Goal: Task Accomplishment & Management: Complete application form

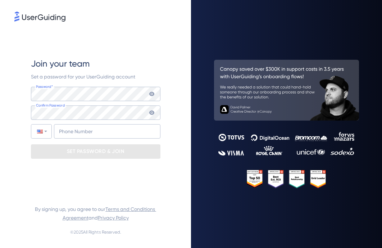
click at [123, 27] on div "Join your team Set a password for your UserGuiding account Password* Your passw…" at bounding box center [96, 108] width 130 height 170
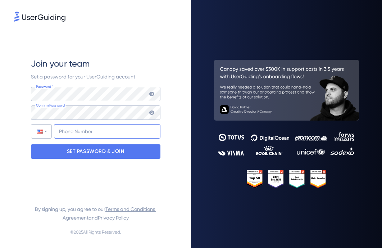
click at [76, 131] on input "+1" at bounding box center [107, 131] width 107 height 14
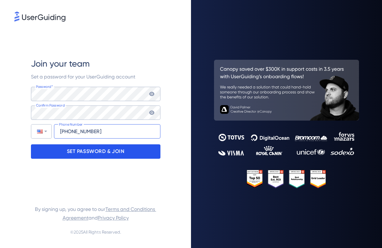
type input "[PHONE_NUMBER]"
click at [64, 153] on div "SET PASSWORD & JOIN" at bounding box center [96, 151] width 130 height 14
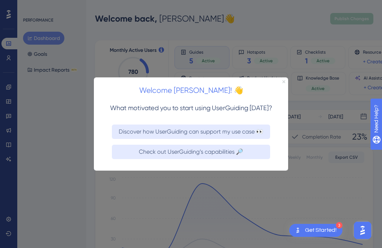
click at [283, 81] on icon "Close Preview" at bounding box center [283, 81] width 3 height 3
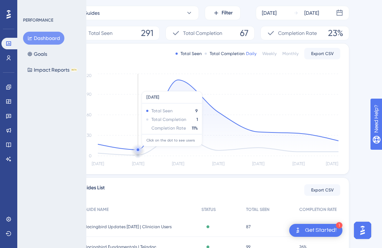
scroll to position [113, 24]
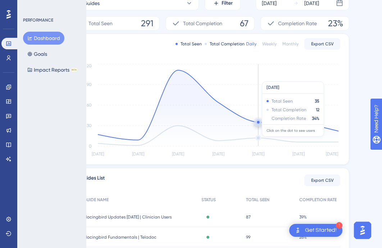
click at [254, 78] on icon "[DATE] Sep [DATE] Sep [DATE] Sep [DATE] 0 30 60 90 120" at bounding box center [210, 110] width 260 height 96
